Goal: Register for event/course

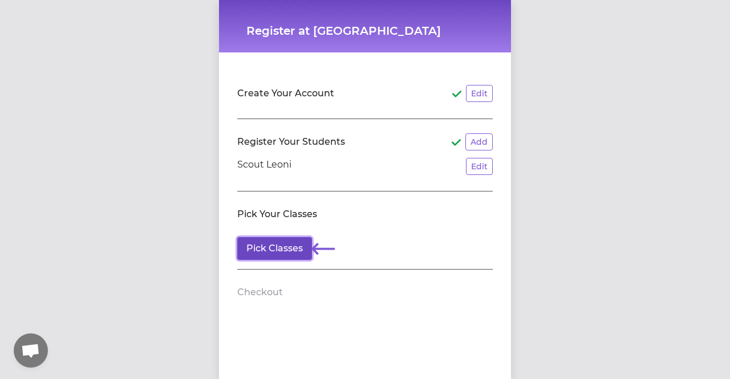
click at [280, 253] on button "Pick Classes" at bounding box center [274, 248] width 75 height 23
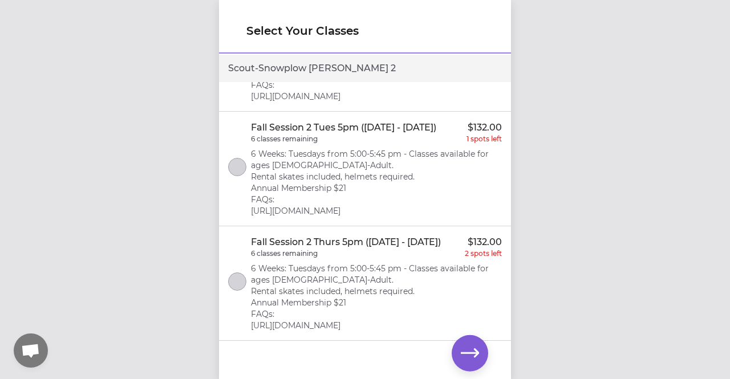
scroll to position [248, 0]
click at [475, 356] on icon "button" at bounding box center [470, 353] width 18 height 9
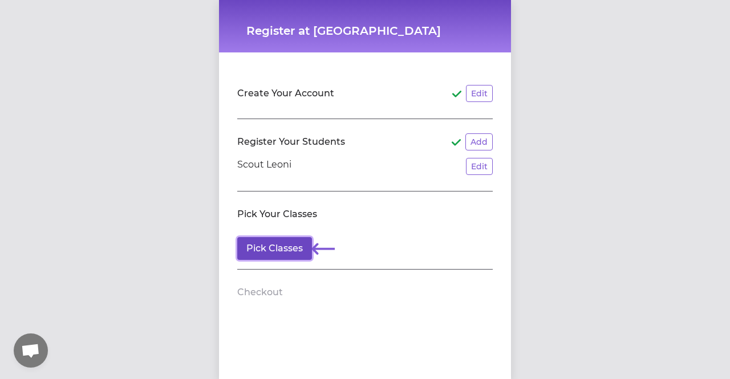
click at [270, 248] on button "Pick Classes" at bounding box center [274, 248] width 75 height 23
